Goal: Task Accomplishment & Management: Complete application form

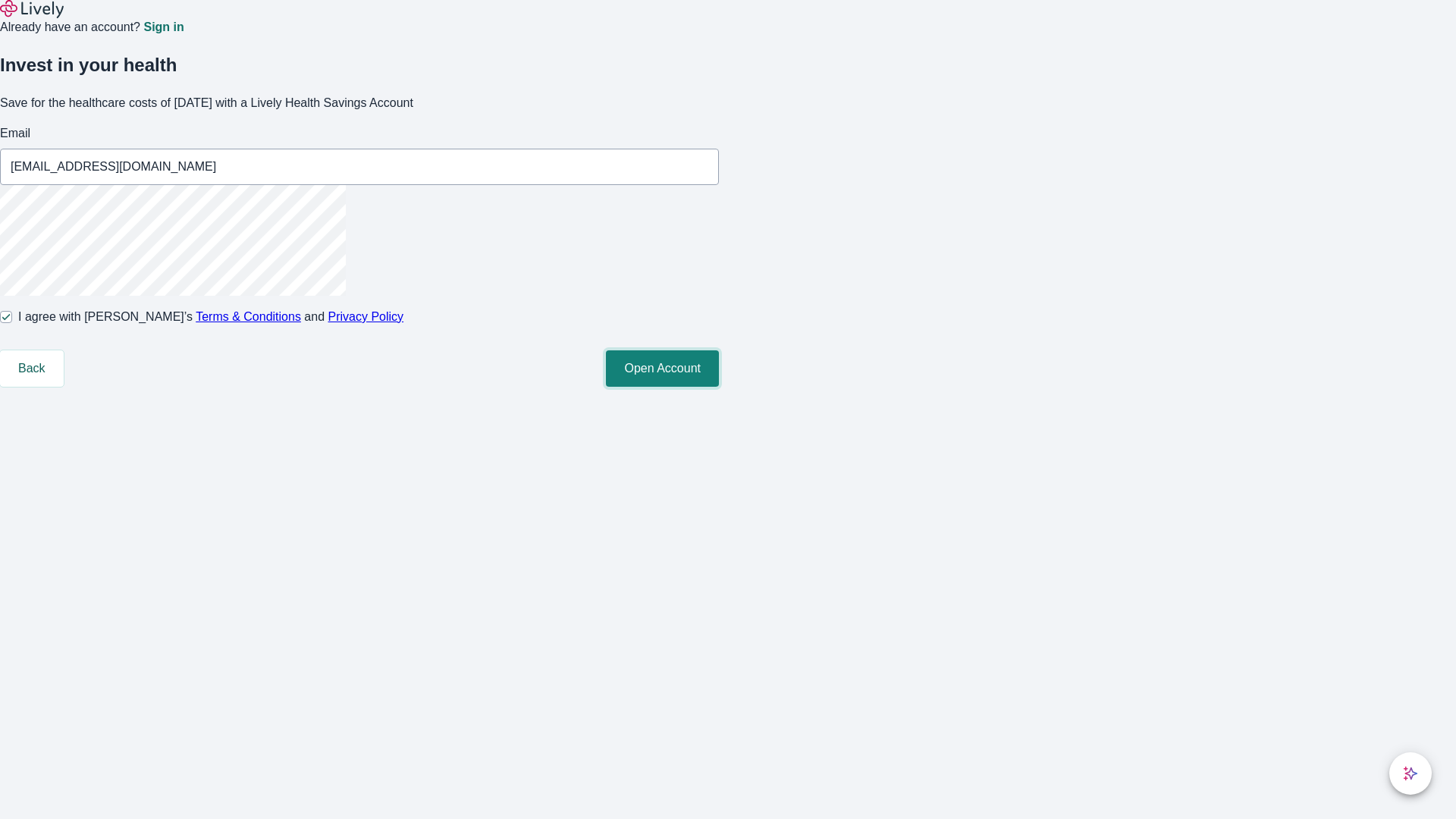
click at [719, 387] on button "Open Account" at bounding box center [662, 369] width 113 height 37
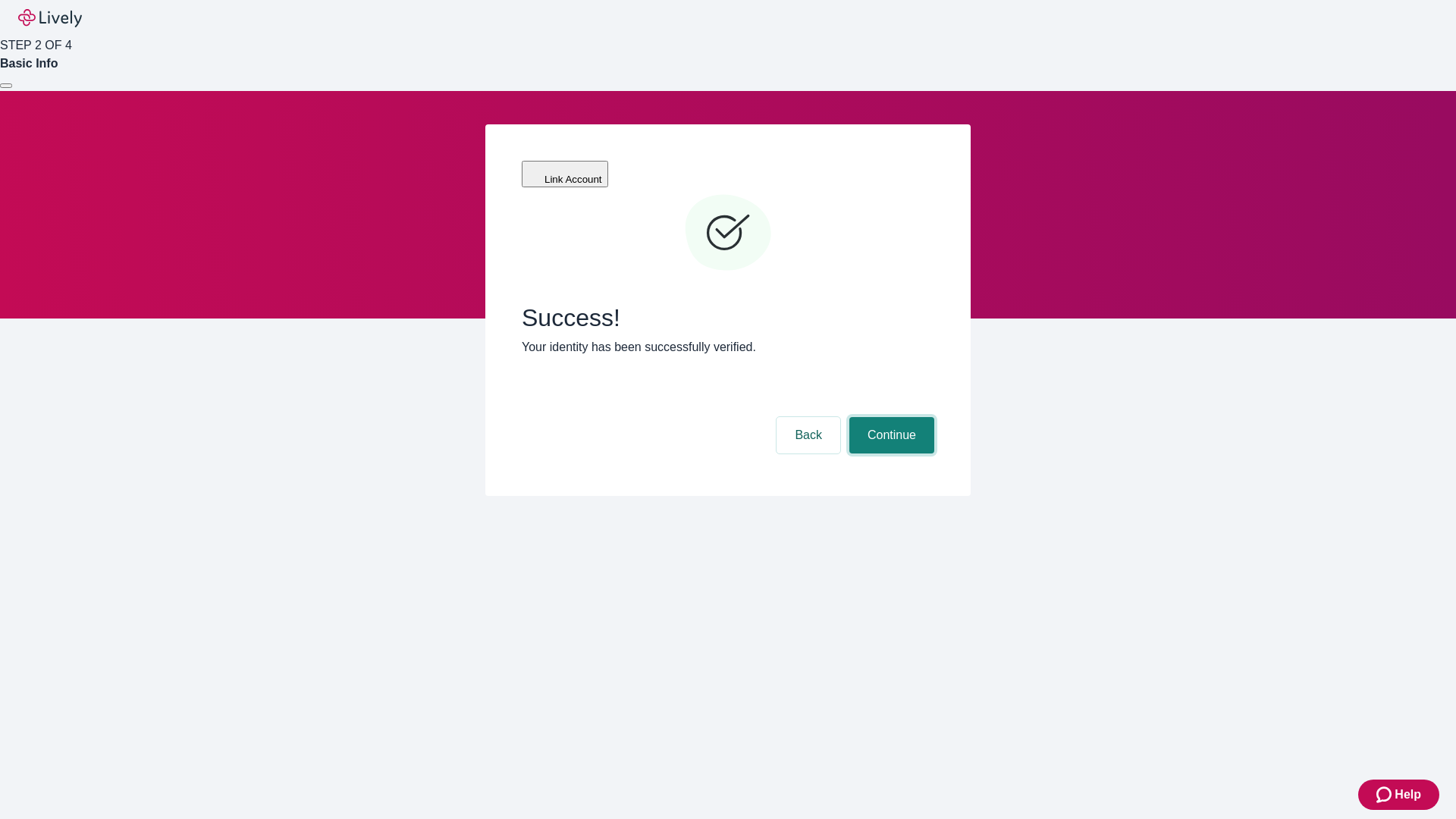
click at [890, 417] on button "Continue" at bounding box center [892, 435] width 85 height 37
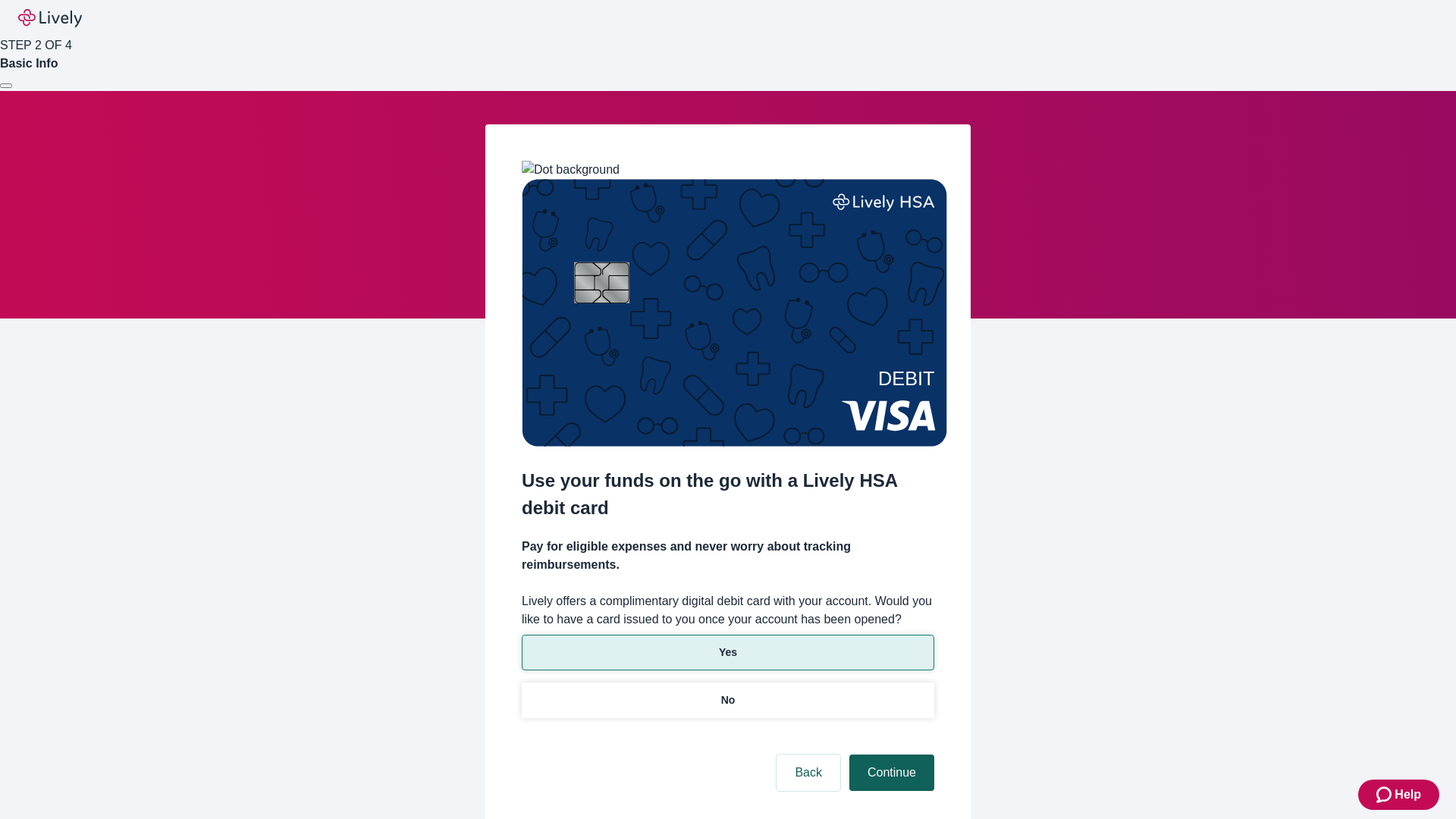
click at [727, 645] on p "Yes" at bounding box center [728, 652] width 18 height 16
click at [890, 754] on button "Continue" at bounding box center [892, 772] width 85 height 37
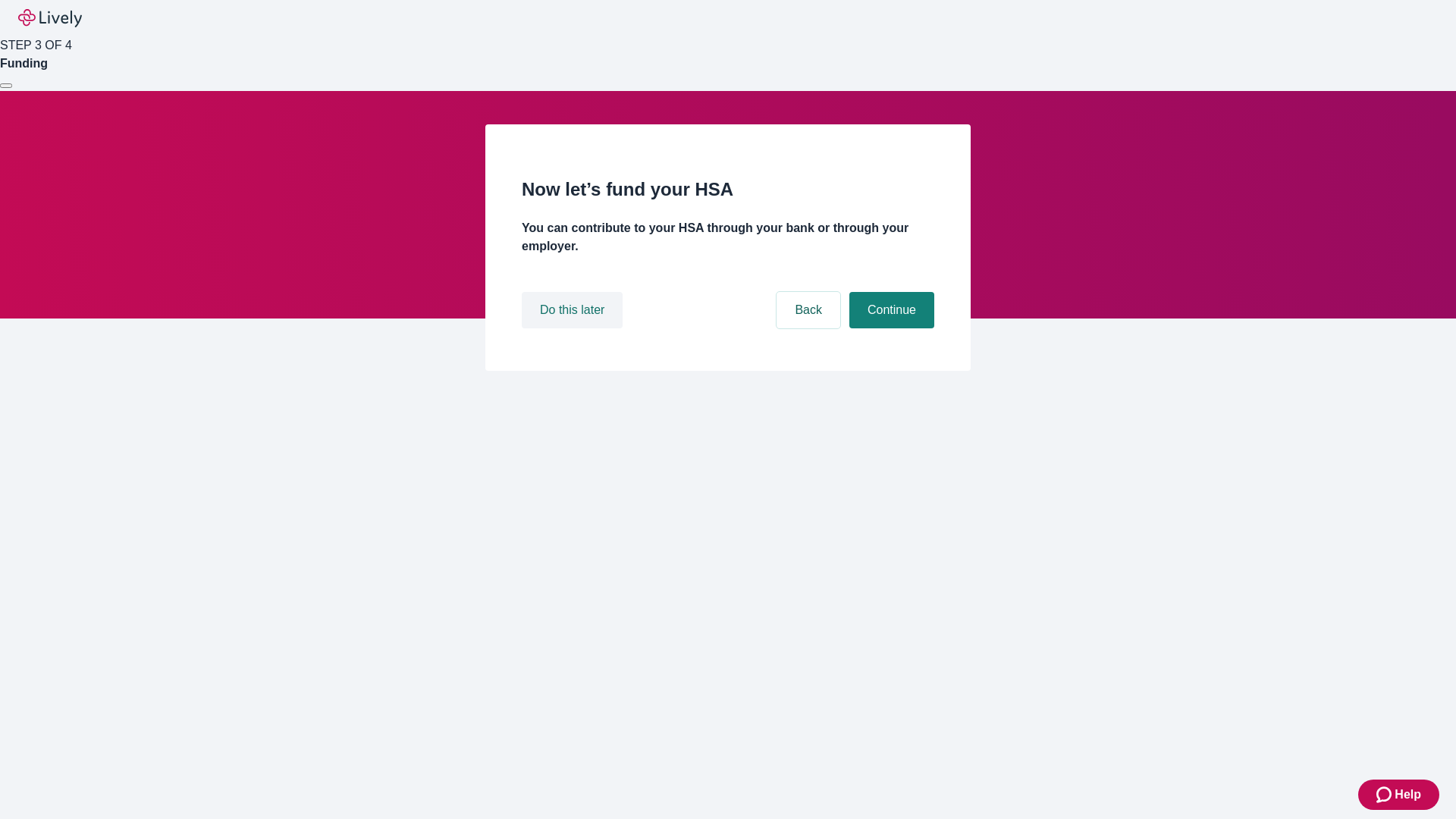
click at [574, 328] on button "Do this later" at bounding box center [572, 310] width 101 height 37
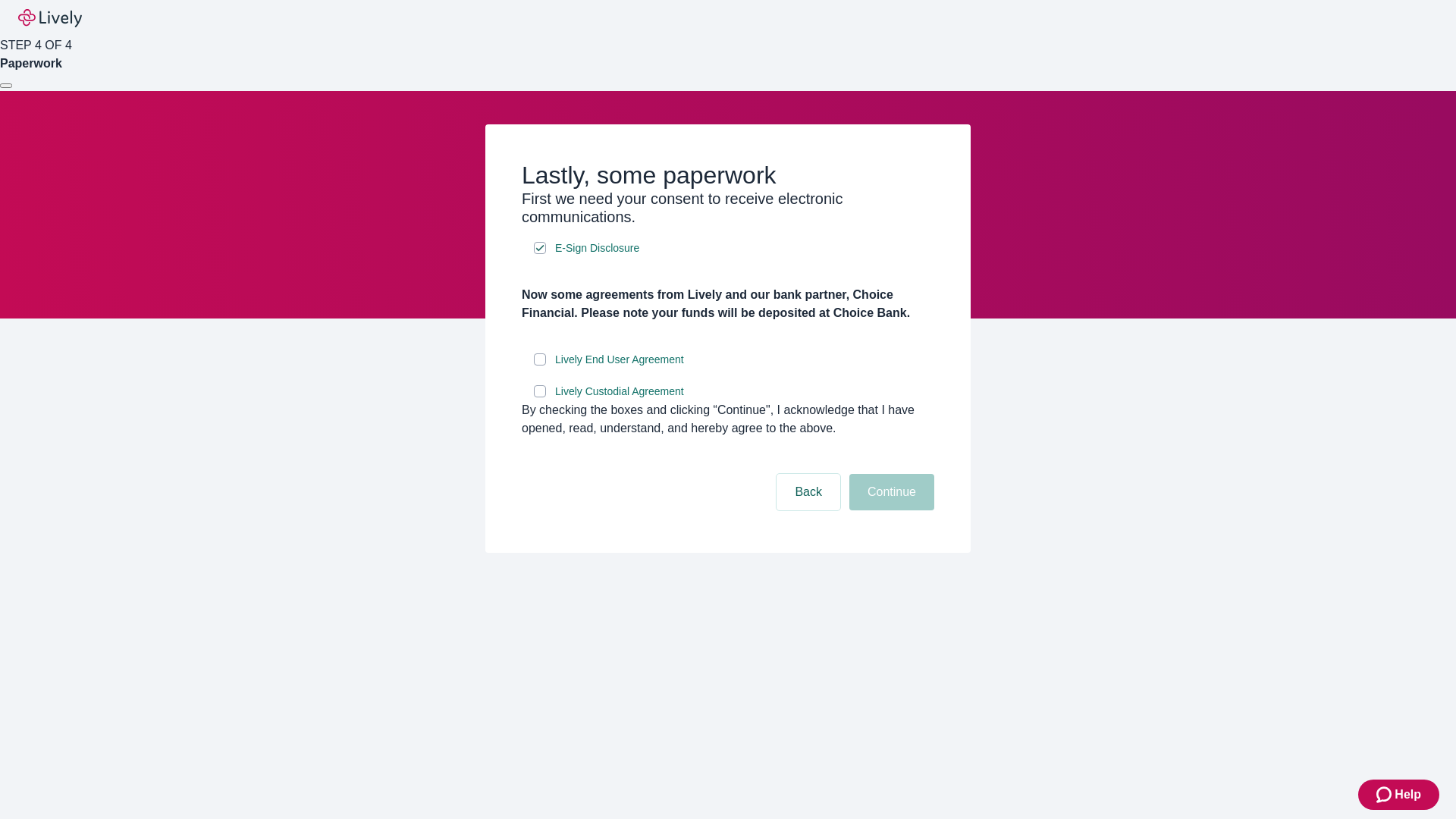
click at [540, 365] on input "Lively End User Agreement" at bounding box center [540, 359] width 12 height 12
checkbox input "true"
click at [540, 397] on input "Lively Custodial Agreement" at bounding box center [540, 391] width 12 height 12
checkbox input "true"
click at [890, 510] on button "Continue" at bounding box center [892, 492] width 85 height 37
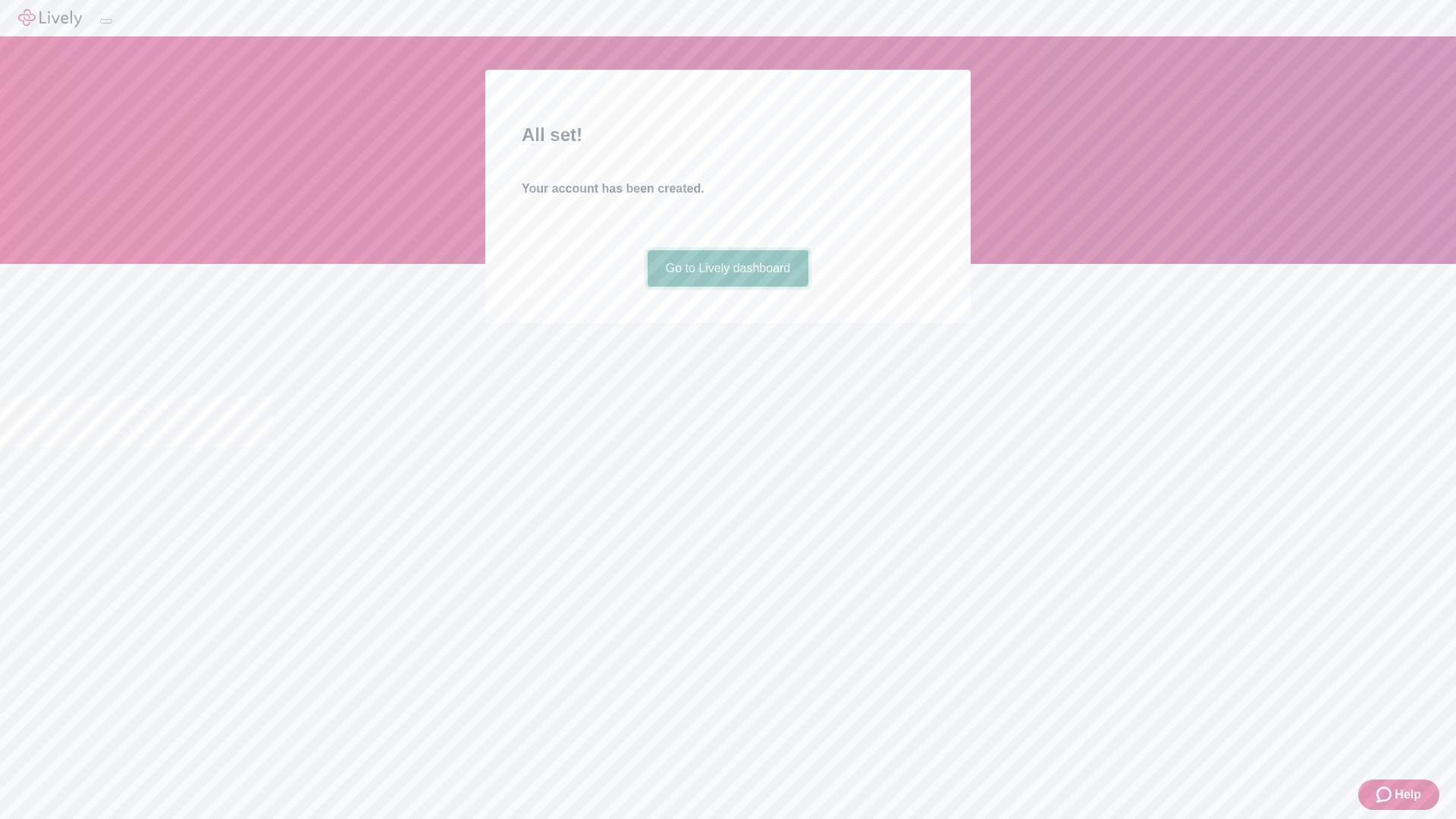
click at [727, 287] on link "Go to Lively dashboard" at bounding box center [728, 268] width 161 height 37
